Goal: Task Accomplishment & Management: Complete application form

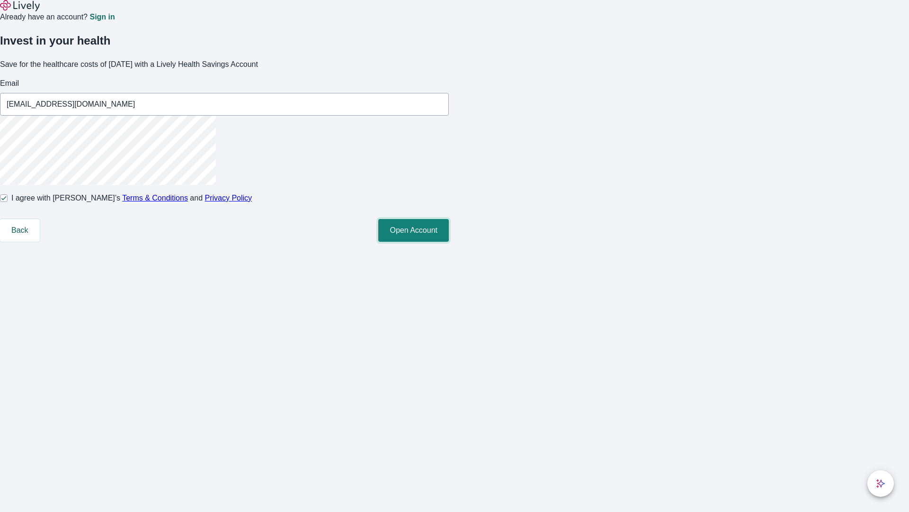
click at [449, 242] on button "Open Account" at bounding box center [413, 230] width 71 height 23
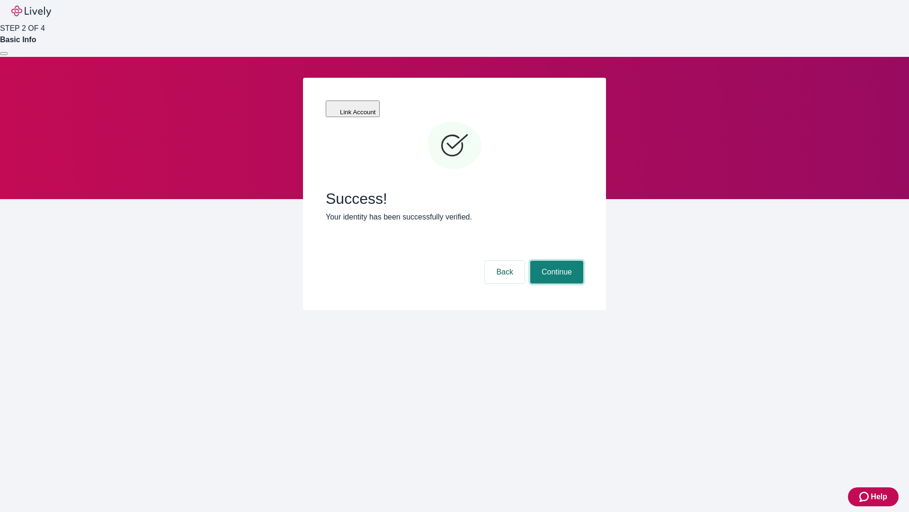
click at [556, 260] on button "Continue" at bounding box center [556, 271] width 53 height 23
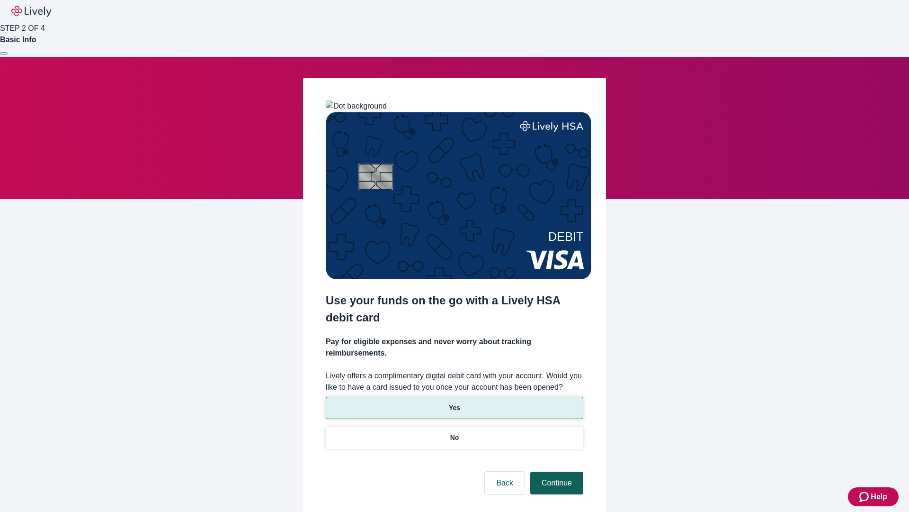
click at [454, 432] on p "No" at bounding box center [454, 437] width 9 height 10
click at [556, 471] on button "Continue" at bounding box center [556, 482] width 53 height 23
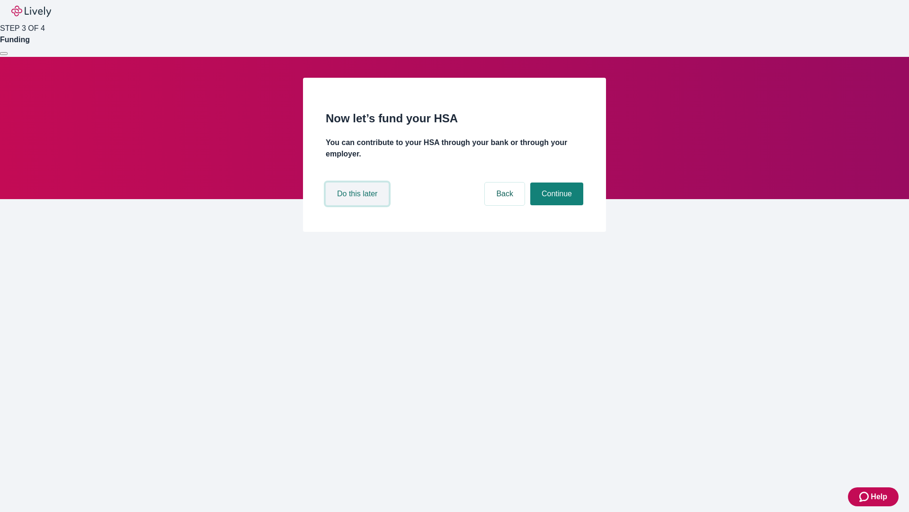
click at [359, 205] on button "Do this later" at bounding box center [357, 193] width 63 height 23
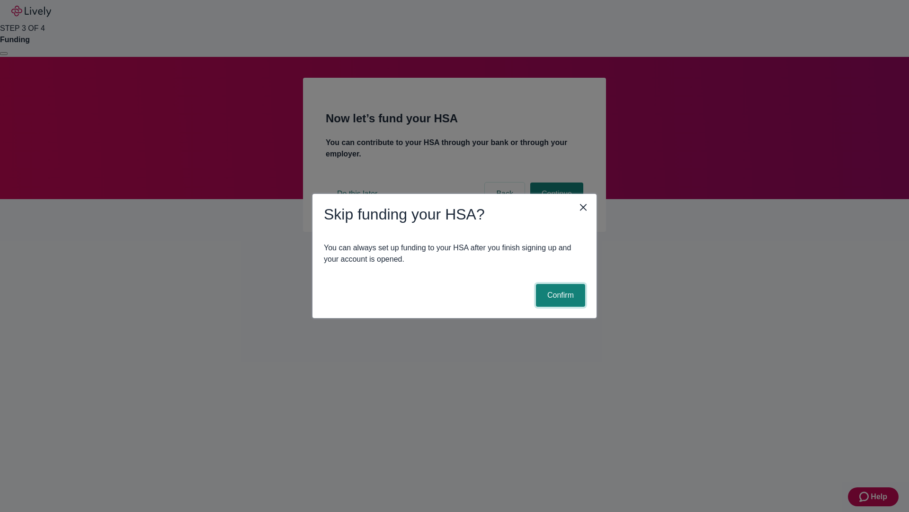
click at [559, 295] on button "Confirm" at bounding box center [560, 295] width 49 height 23
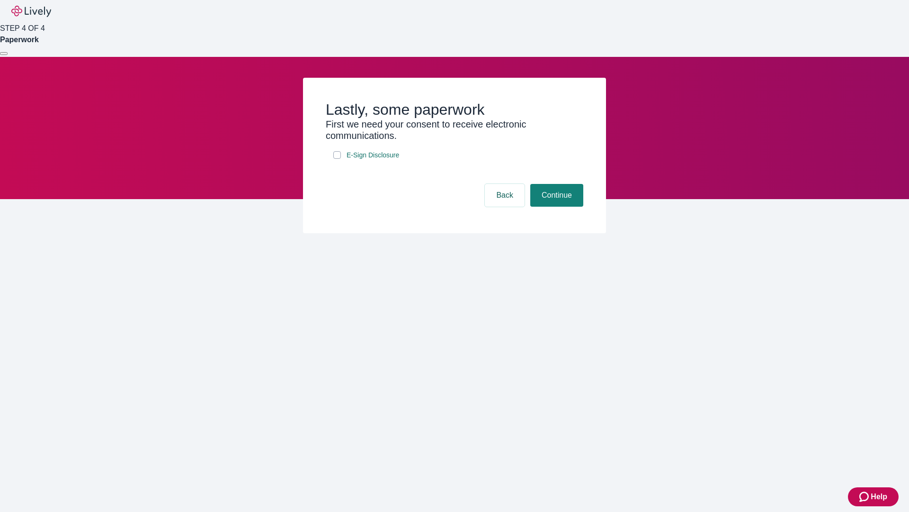
click at [337, 159] on input "E-Sign Disclosure" at bounding box center [337, 155] width 8 height 8
checkbox input "true"
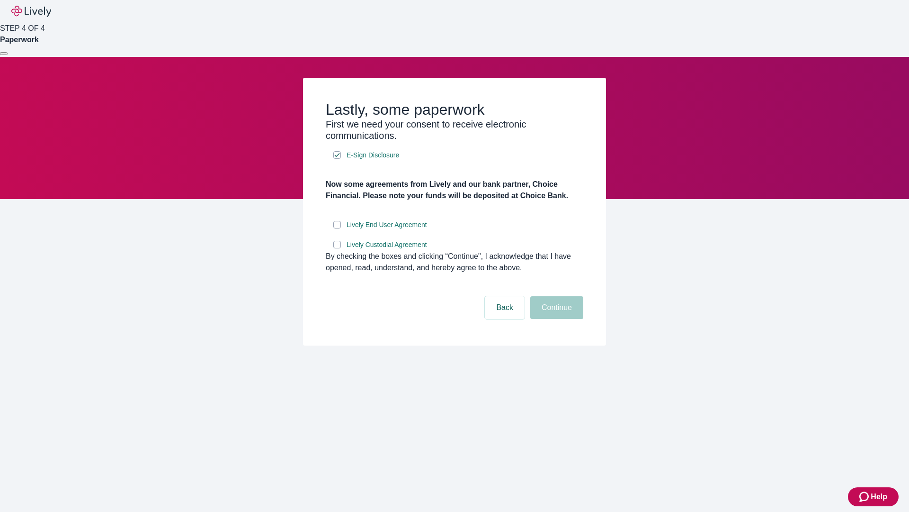
click at [337, 228] on input "Lively End User Agreement" at bounding box center [337, 225] width 8 height 8
checkbox input "true"
click at [337, 248] on input "Lively Custodial Agreement" at bounding box center [337, 245] width 8 height 8
checkbox input "true"
click at [556, 319] on button "Continue" at bounding box center [556, 307] width 53 height 23
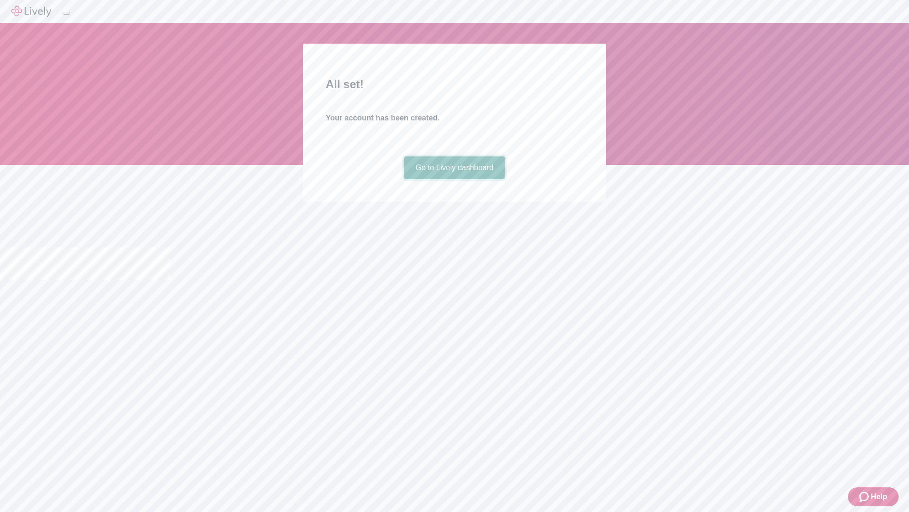
click at [454, 179] on link "Go to Lively dashboard" at bounding box center [454, 167] width 101 height 23
